Goal: Check status: Check status

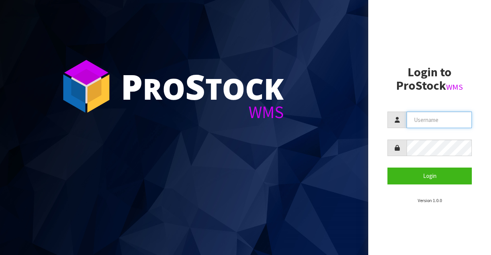
click at [417, 120] on input "text" at bounding box center [439, 120] width 65 height 16
type input "BIGGAME"
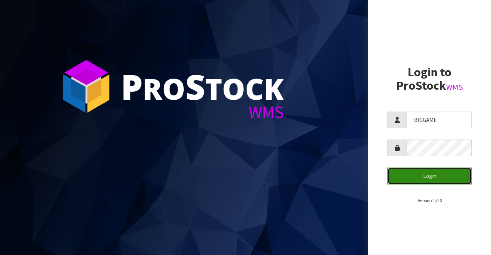
click at [420, 176] on button "Login" at bounding box center [430, 176] width 84 height 16
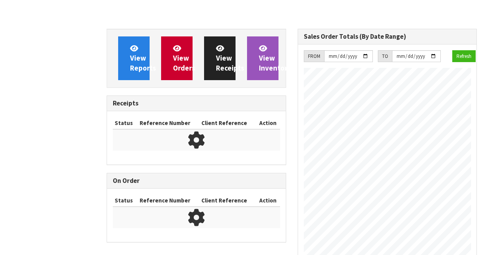
scroll to position [437, 191]
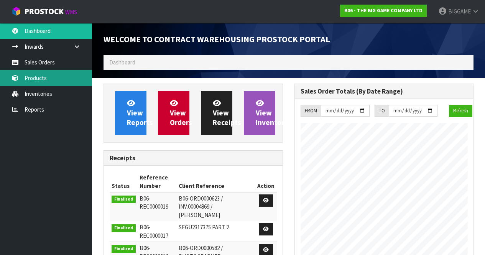
click at [35, 76] on link "Products" at bounding box center [46, 78] width 92 height 16
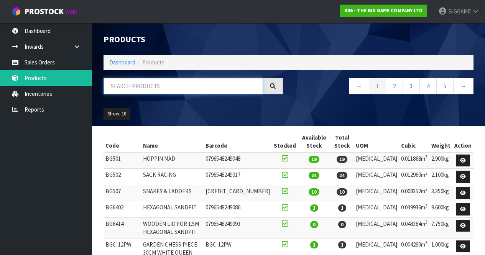
click at [132, 88] on input "text" at bounding box center [184, 86] width 160 height 16
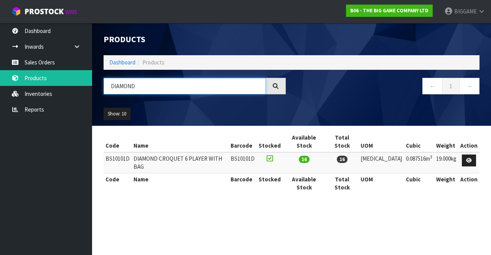
type input "DIAMOND"
click at [183, 152] on td "DIAMOND CROQUET 6 PLAYER WITH BAG" at bounding box center [180, 162] width 97 height 21
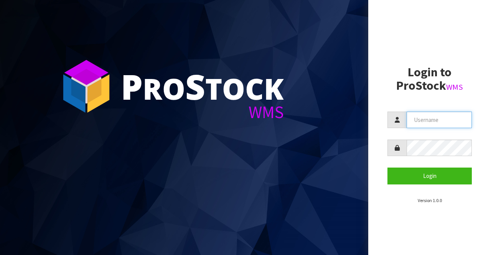
click at [414, 119] on input "text" at bounding box center [439, 120] width 65 height 16
type input "BIGGAME"
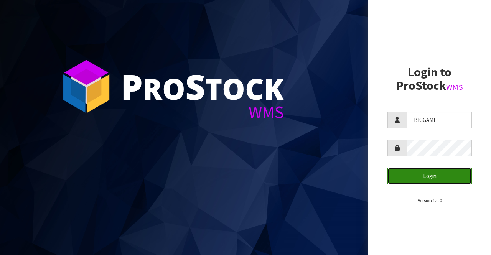
click at [429, 173] on button "Login" at bounding box center [430, 176] width 84 height 16
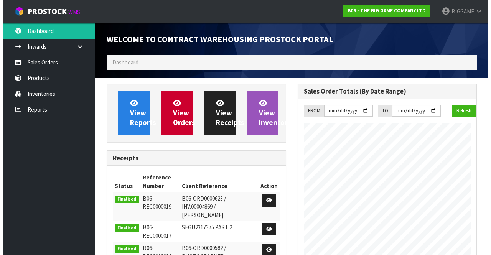
scroll to position [437, 191]
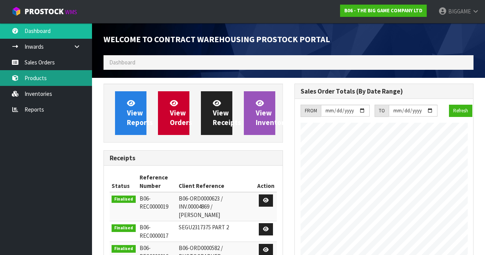
drag, startPoint x: 429, startPoint y: 173, endPoint x: 43, endPoint y: 79, distance: 397.9
click at [43, 79] on link "Products" at bounding box center [46, 78] width 92 height 16
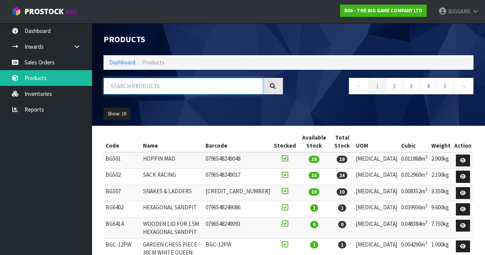
click at [140, 85] on input "text" at bounding box center [184, 86] width 160 height 16
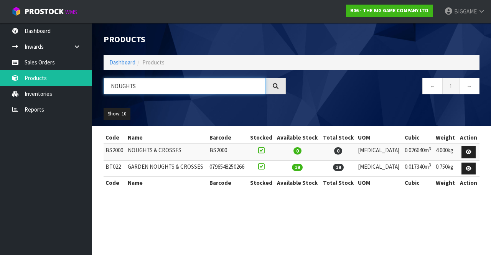
type input "NOUGHTS"
click at [486, 159] on section "Code Name Barcode Stocked Available Stock Total Stock UOM Cubic Weight Action B…" at bounding box center [291, 164] width 399 height 77
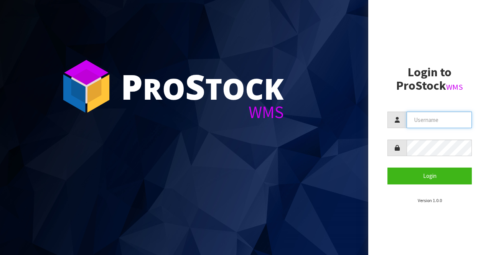
click at [409, 120] on input "text" at bounding box center [439, 120] width 65 height 16
type input "BIGGAME"
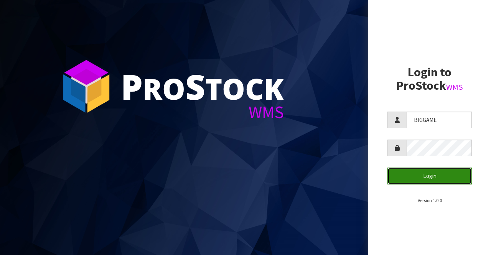
click at [422, 172] on button "Login" at bounding box center [430, 176] width 84 height 16
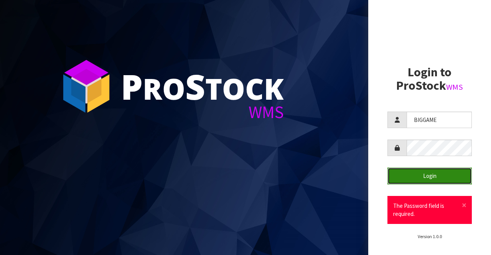
click at [425, 174] on button "Login" at bounding box center [430, 176] width 84 height 16
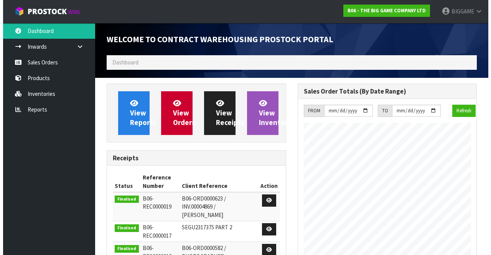
scroll to position [437, 191]
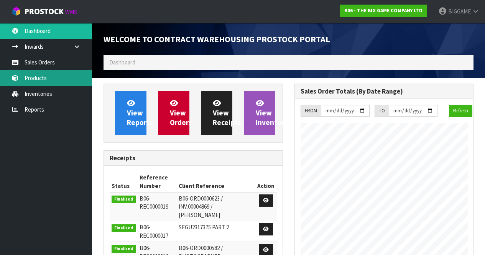
click at [40, 75] on link "Products" at bounding box center [46, 78] width 92 height 16
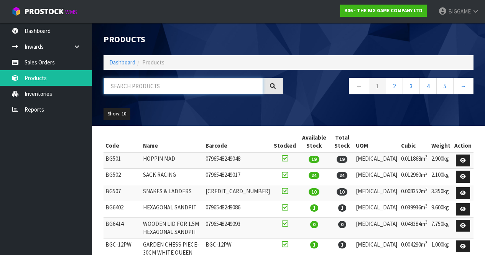
click at [125, 85] on input "text" at bounding box center [184, 86] width 160 height 16
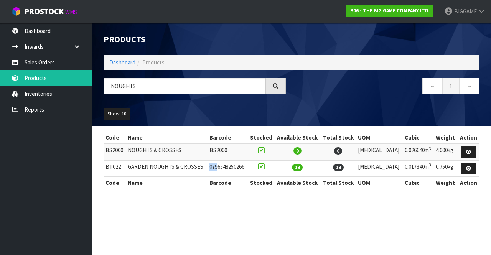
drag, startPoint x: 226, startPoint y: 164, endPoint x: 215, endPoint y: 163, distance: 11.6
click at [215, 163] on tr "BT022 GARDEN NOUGHTS & CROSSES 0796548250266 19 19 PCE 0.017340m 3 0.750kg" at bounding box center [292, 168] width 376 height 16
click at [142, 85] on input "NOUGHTS" at bounding box center [185, 86] width 162 height 16
type input "N"
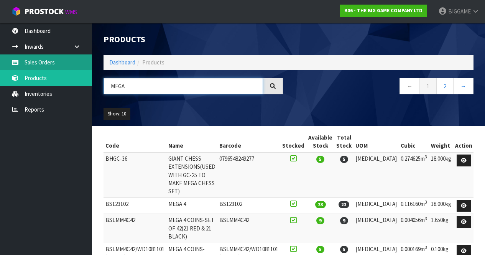
type input "MEGA"
click at [68, 63] on link "Sales Orders" at bounding box center [46, 62] width 92 height 16
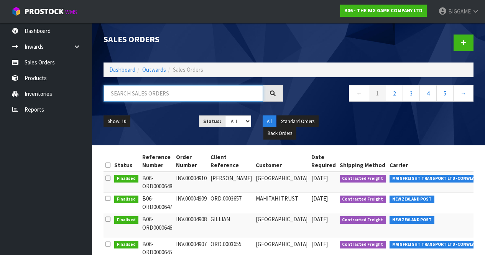
click at [130, 95] on input "text" at bounding box center [184, 93] width 160 height 16
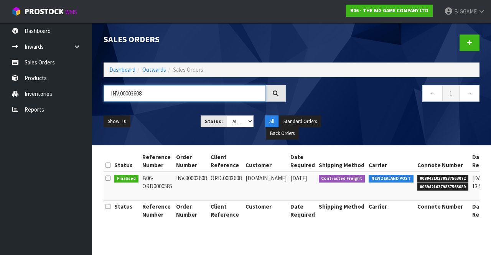
type input "INV.00003608"
click at [221, 188] on td "ORD.0003608" at bounding box center [226, 186] width 35 height 29
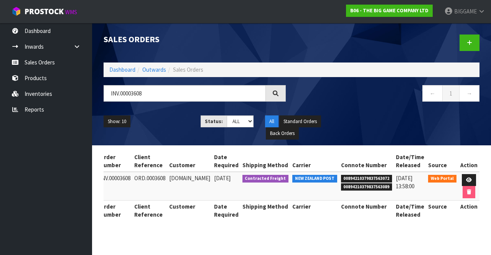
scroll to position [0, 79]
click at [468, 177] on link at bounding box center [469, 180] width 14 height 12
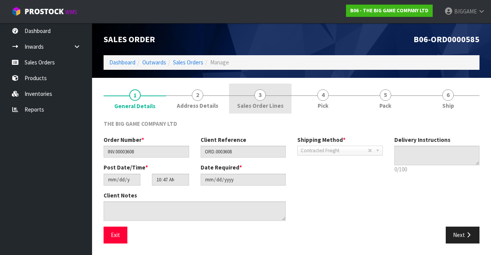
click at [267, 103] on span "Sales Order Lines" at bounding box center [260, 106] width 46 height 8
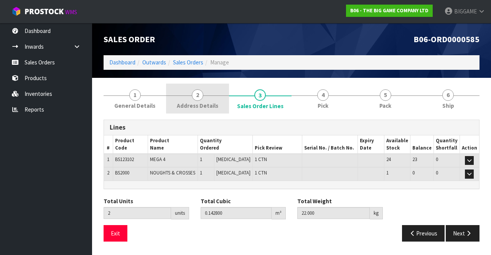
click at [208, 104] on span "Address Details" at bounding box center [197, 106] width 41 height 8
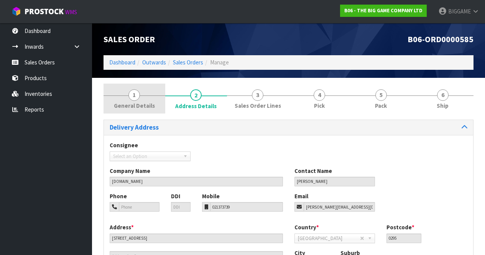
click at [146, 97] on link "1 General Details" at bounding box center [135, 99] width 62 height 30
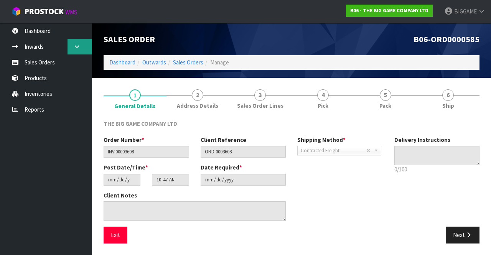
click at [77, 44] on icon at bounding box center [76, 47] width 7 height 6
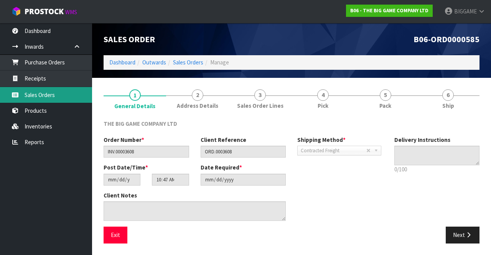
click at [61, 91] on link "Sales Orders" at bounding box center [46, 95] width 92 height 16
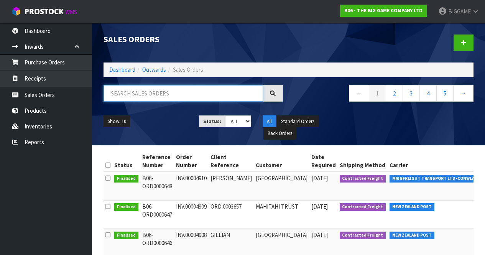
click at [163, 95] on input "text" at bounding box center [184, 93] width 160 height 16
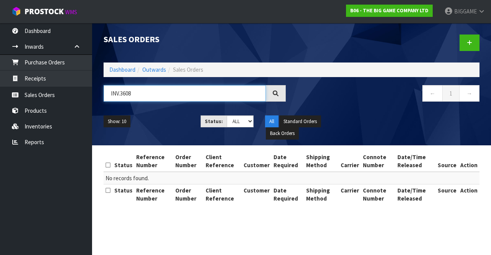
click at [121, 94] on input "INV.3608" at bounding box center [185, 93] width 162 height 16
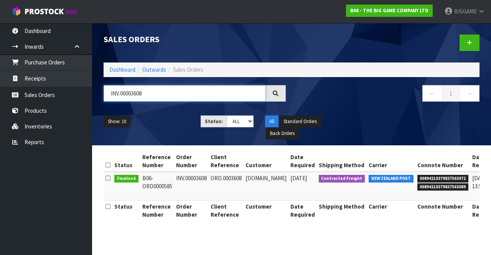
type input "INV.00003608"
click at [394, 188] on td "NEW ZEALAND POST" at bounding box center [391, 186] width 49 height 29
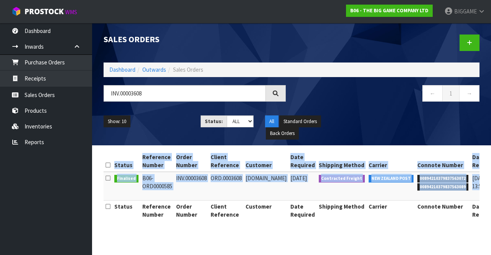
drag, startPoint x: 452, startPoint y: 191, endPoint x: 102, endPoint y: 166, distance: 351.5
click at [102, 166] on div "Status Reference Number Order Number Client Reference Customer Date Required Sh…" at bounding box center [292, 190] width 388 height 78
copy div "Status Reference Number Order Number Client Reference Customer Date Required Sh…"
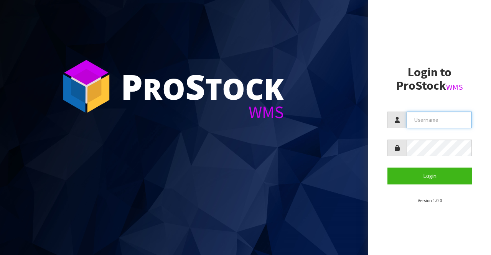
click at [422, 121] on input "text" at bounding box center [439, 120] width 65 height 16
type input "BIGGAME"
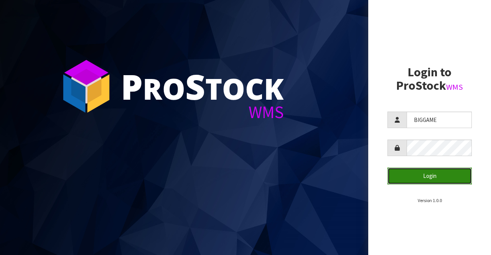
click at [425, 171] on button "Login" at bounding box center [430, 176] width 84 height 16
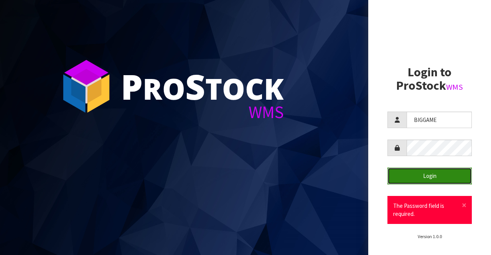
click at [449, 176] on button "Login" at bounding box center [430, 176] width 84 height 16
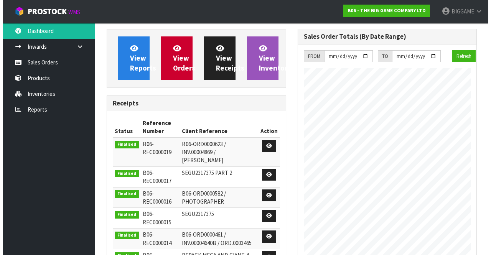
scroll to position [437, 191]
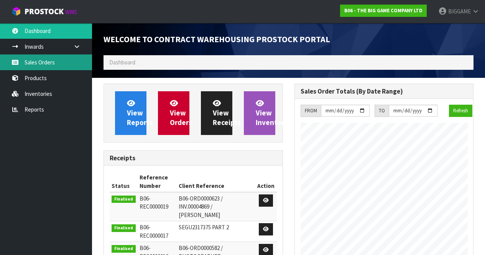
click at [51, 63] on link "Sales Orders" at bounding box center [46, 62] width 92 height 16
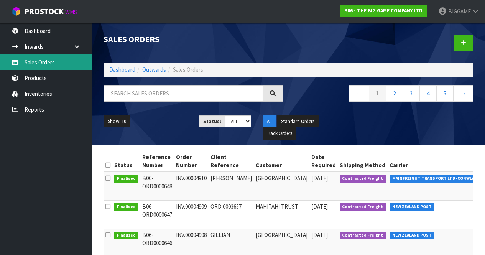
click at [69, 64] on link "Sales Orders" at bounding box center [46, 62] width 92 height 16
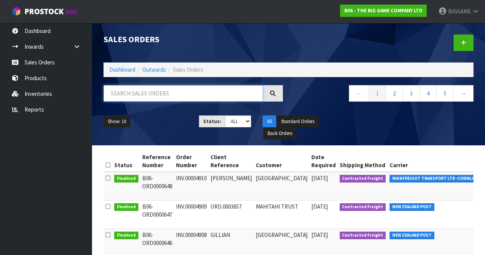
click at [114, 92] on input "text" at bounding box center [184, 93] width 160 height 16
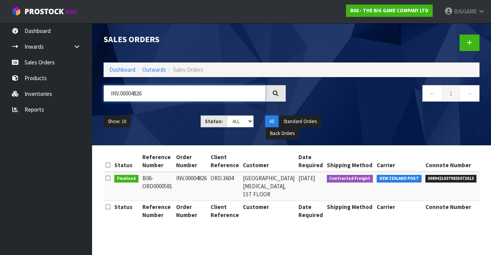
type input "INV.00004826"
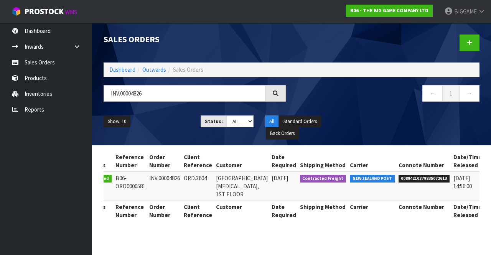
scroll to position [0, 50]
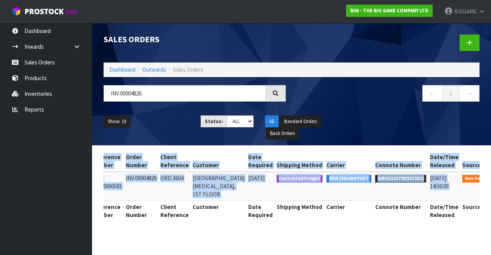
drag, startPoint x: 113, startPoint y: 158, endPoint x: 433, endPoint y: 182, distance: 321.3
click at [433, 182] on table "Status Reference Number Order Number Client Reference Customer Date Required Sh…" at bounding box center [283, 186] width 460 height 70
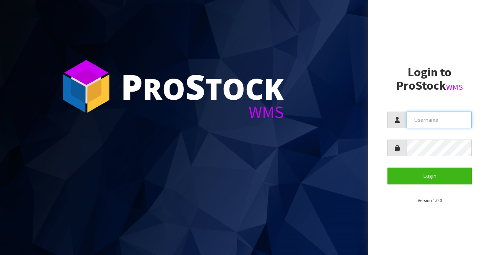
click at [420, 119] on input "text" at bounding box center [439, 120] width 65 height 16
type input "BIGGAME"
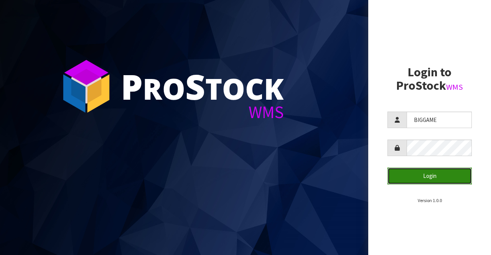
click at [423, 172] on button "Login" at bounding box center [430, 176] width 84 height 16
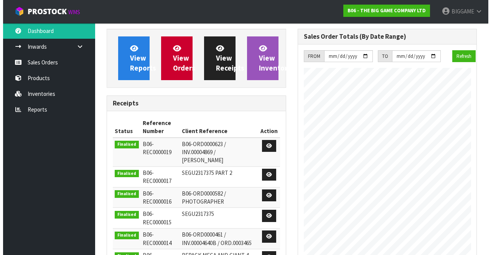
scroll to position [437, 191]
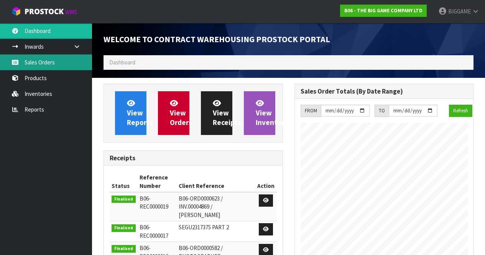
click at [57, 63] on link "Sales Orders" at bounding box center [46, 62] width 92 height 16
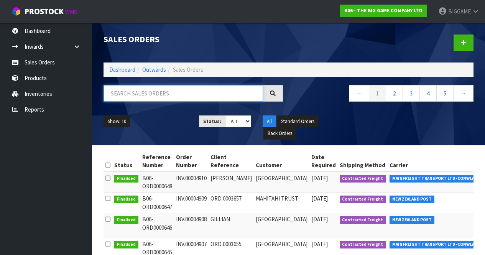
click at [120, 96] on input "text" at bounding box center [184, 93] width 160 height 16
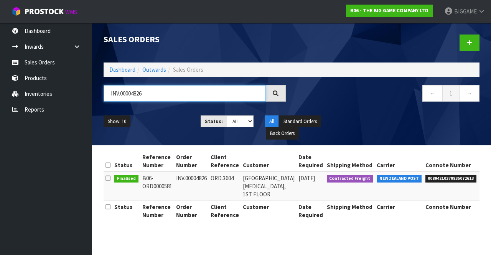
type input "INV.00004826"
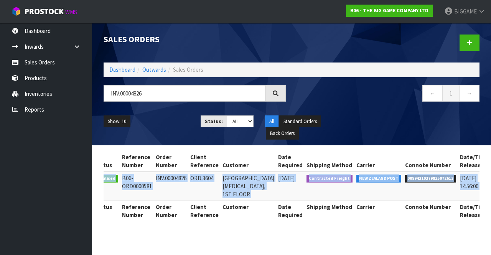
scroll to position [0, 50]
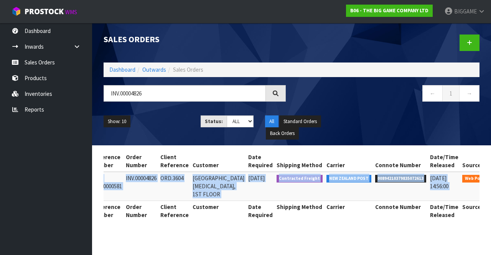
drag, startPoint x: 106, startPoint y: 178, endPoint x: 430, endPoint y: 187, distance: 324.7
click at [430, 187] on tr "Finalised B06-ORD0000581 INV.00004826 [STREET_ADDRESS][MEDICAL_DATA] [DATE] Con…" at bounding box center [283, 186] width 460 height 29
copy tr "Finalised B06-ORD0000581 INV.00004826 ORD.3604 SOUTHERN [MEDICAL_DATA] CENTRE, …"
